Goal: Book appointment/travel/reservation

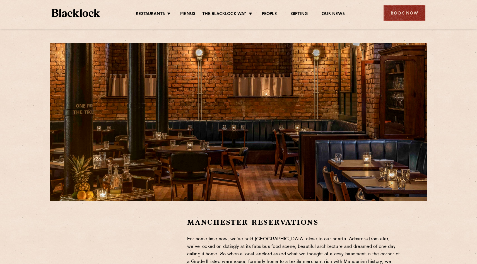
click at [406, 8] on div "Book Now" at bounding box center [405, 12] width 42 height 15
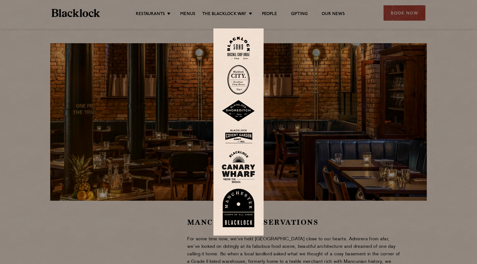
click at [236, 199] on img at bounding box center [238, 208] width 33 height 39
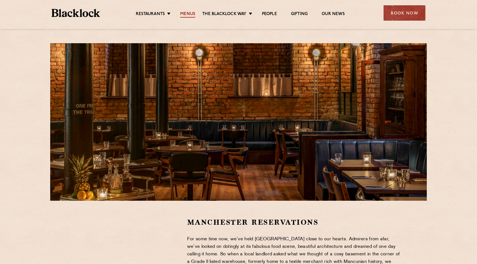
click at [188, 13] on link "Menus" at bounding box center [187, 14] width 15 height 6
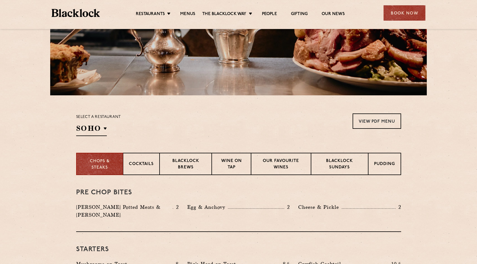
scroll to position [128, 0]
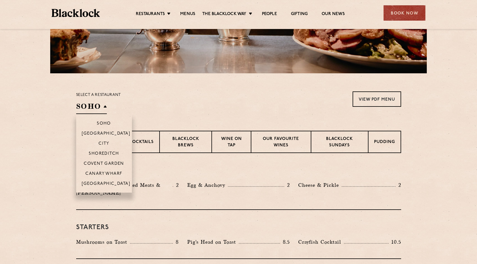
click at [100, 107] on h2 "SOHO" at bounding box center [91, 108] width 31 height 13
click at [101, 182] on p "[GEOGRAPHIC_DATA]" at bounding box center [106, 185] width 49 height 6
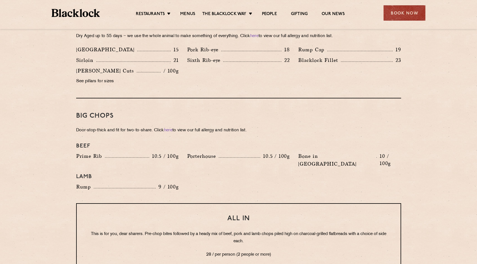
scroll to position [556, 0]
